Goal: Information Seeking & Learning: Find specific page/section

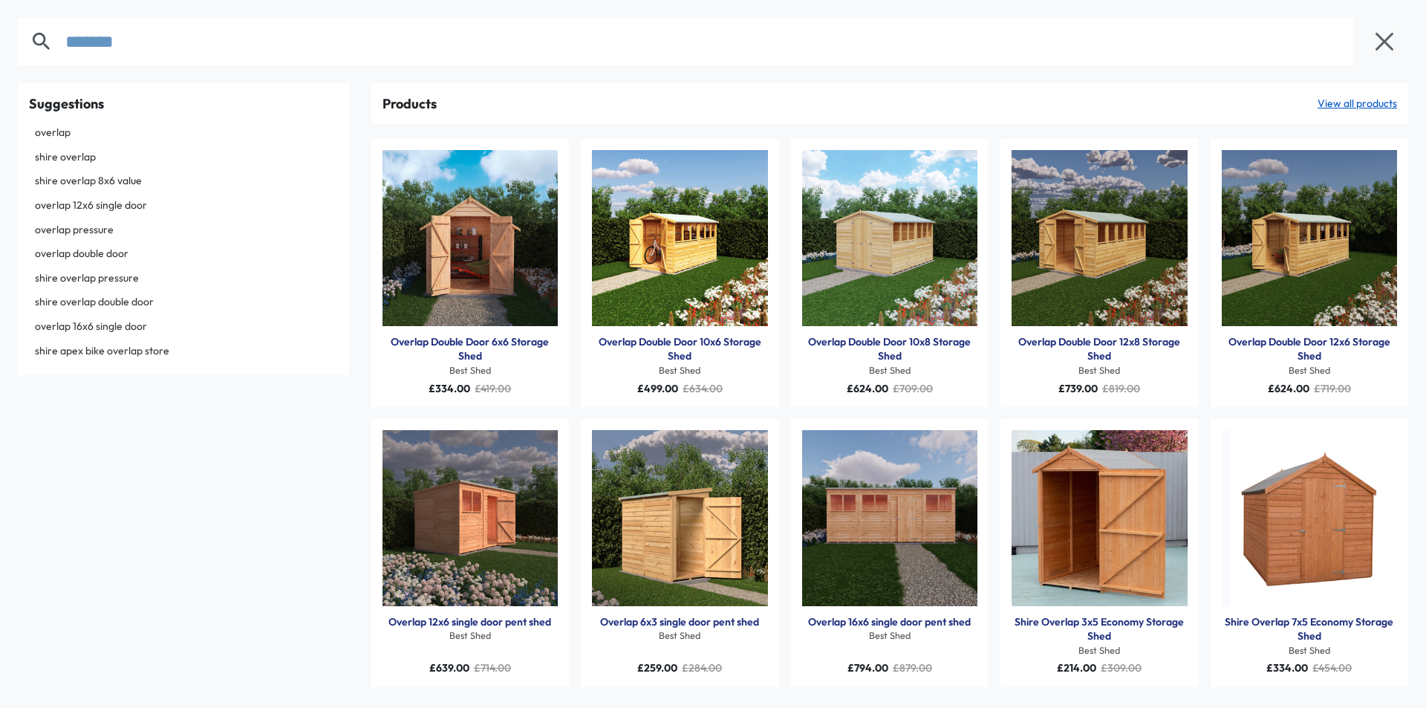
type input "*******"
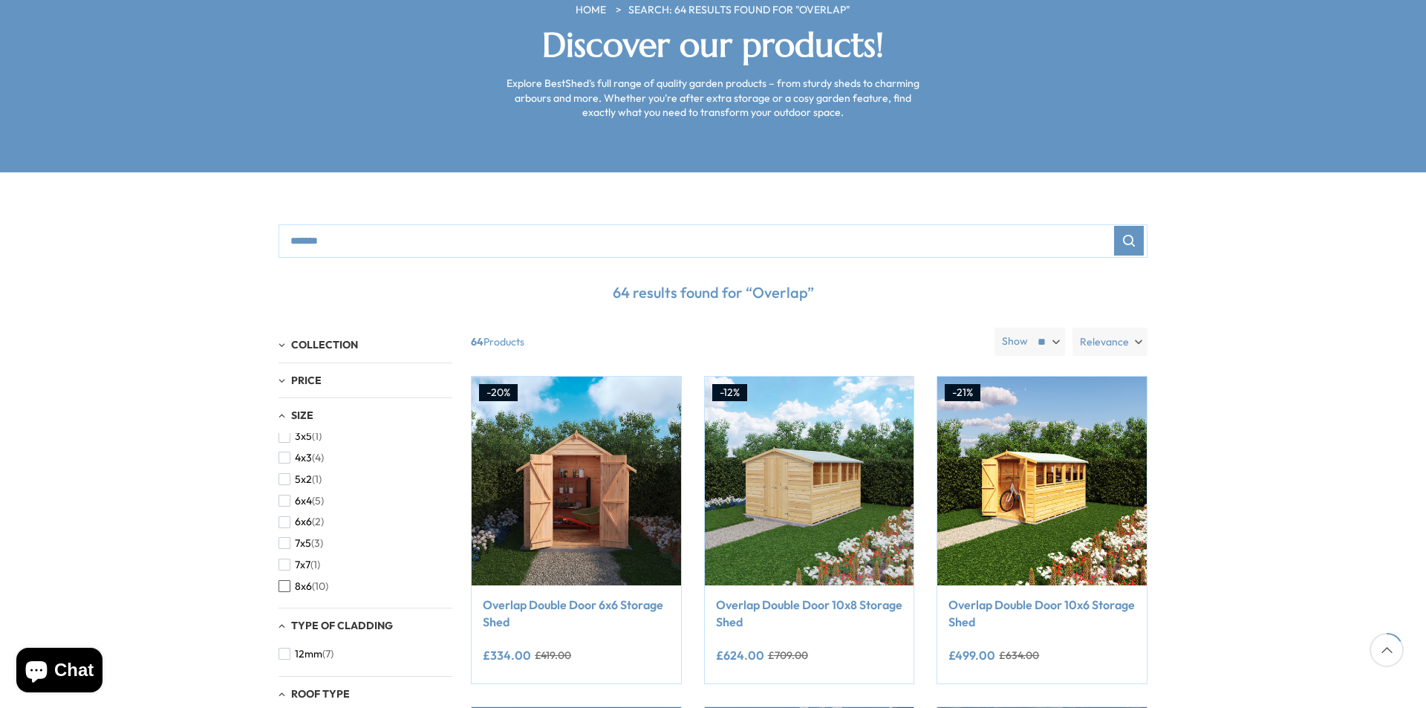
scroll to position [297, 0]
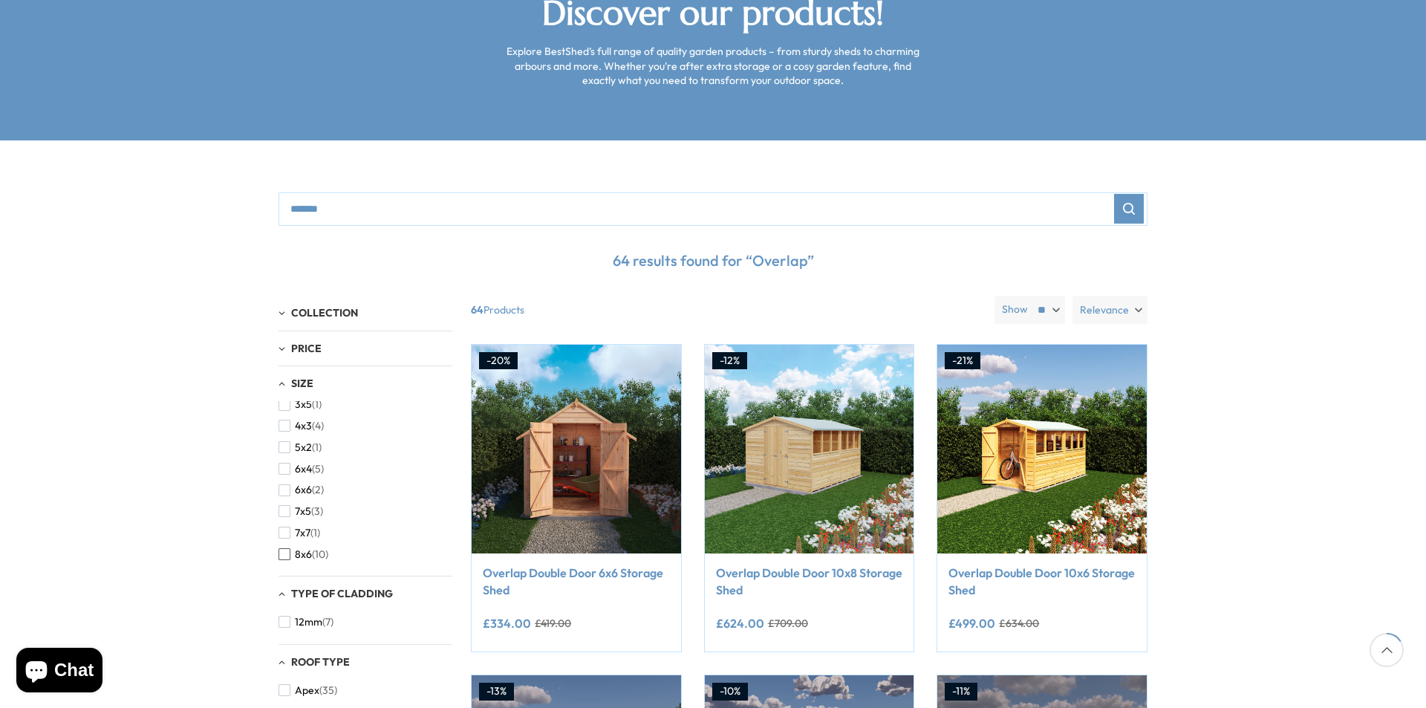
click at [282, 548] on span "button" at bounding box center [284, 554] width 12 height 12
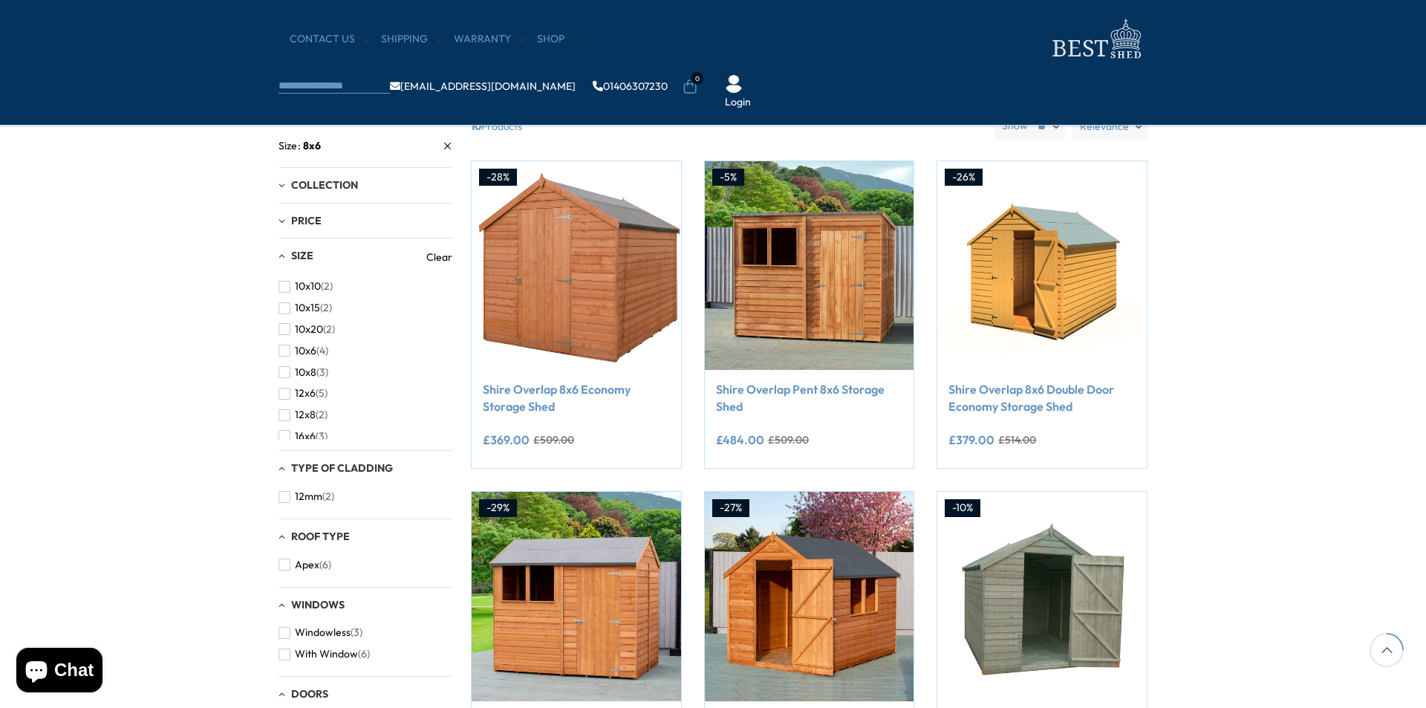
scroll to position [446, 0]
